Goal: Find specific page/section: Find specific page/section

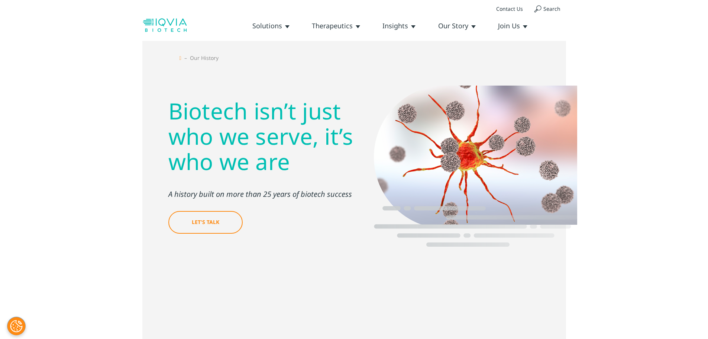
click at [0, 0] on link "Leadership Team" at bounding box center [0, 0] width 0 height 0
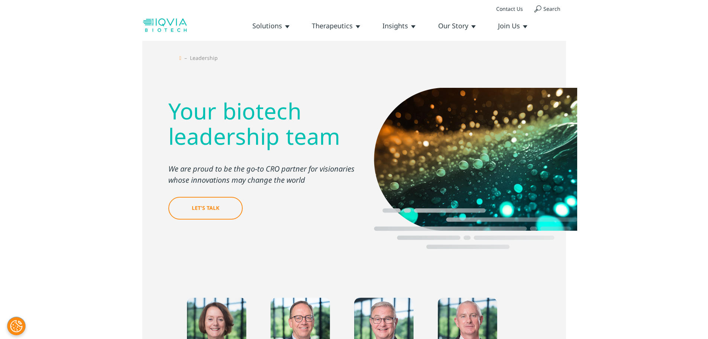
click at [0, 0] on link "Our History" at bounding box center [0, 0] width 0 height 0
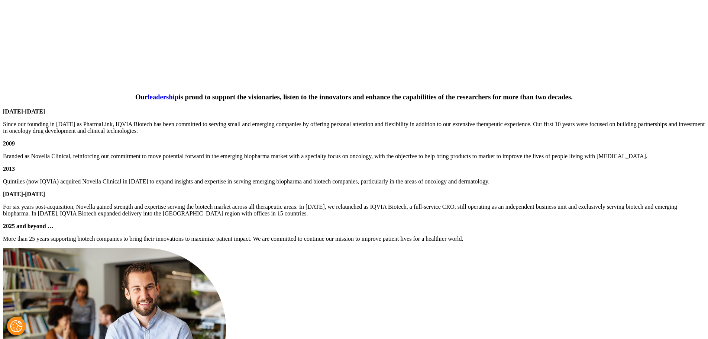
scroll to position [912, 0]
